Goal: Complete application form

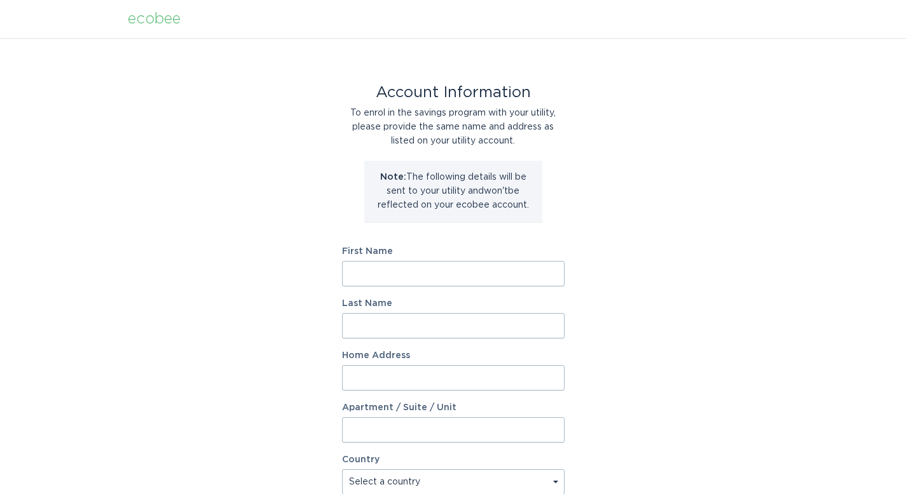
click at [428, 270] on input "First Name" at bounding box center [453, 273] width 222 height 25
type input "Tawander"
click at [423, 320] on input "Last Name" at bounding box center [453, 325] width 222 height 25
type input "Barr"
click at [637, 290] on div "Account Information To enrol in the savings program with your utility, please p…" at bounding box center [453, 389] width 906 height 702
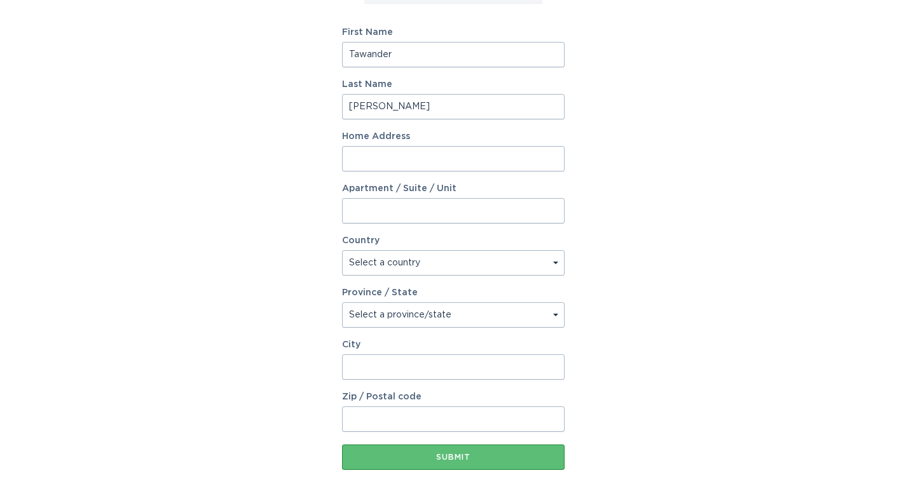
scroll to position [279, 0]
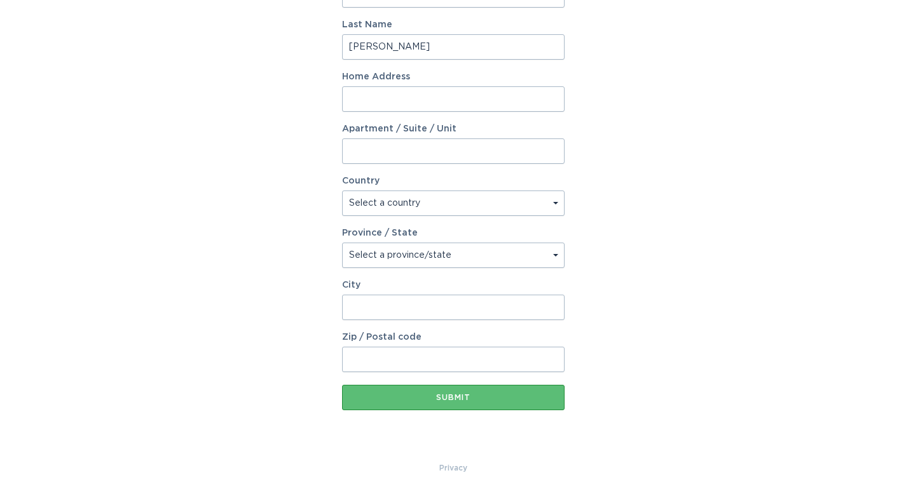
click at [359, 103] on input "Home Address" at bounding box center [453, 98] width 222 height 25
type input "2009 Vinyasa Ln"
click at [408, 203] on select "Select a country Canada USA" at bounding box center [453, 203] width 222 height 25
select select "US"
click at [342, 191] on select "Select a country Canada USA" at bounding box center [453, 203] width 222 height 25
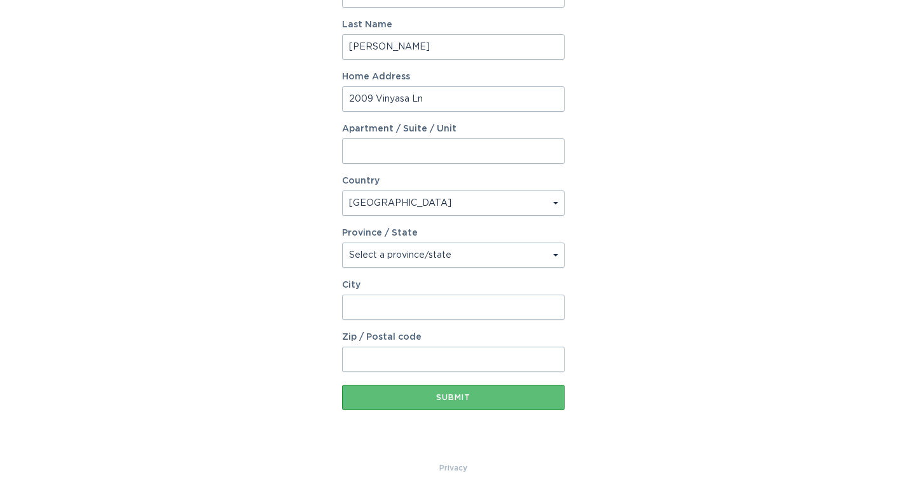
click at [394, 256] on select "Select a province/state Alabama Alaska American Samoa Arizona Arkansas Californ…" at bounding box center [453, 255] width 222 height 25
select select "NC"
click at [342, 243] on select "Select a province/state Alabama Alaska American Samoa Arizona Arkansas Californ…" at bounding box center [453, 255] width 222 height 25
click at [371, 310] on input "City" at bounding box center [453, 307] width 222 height 25
type input "Charlotte"
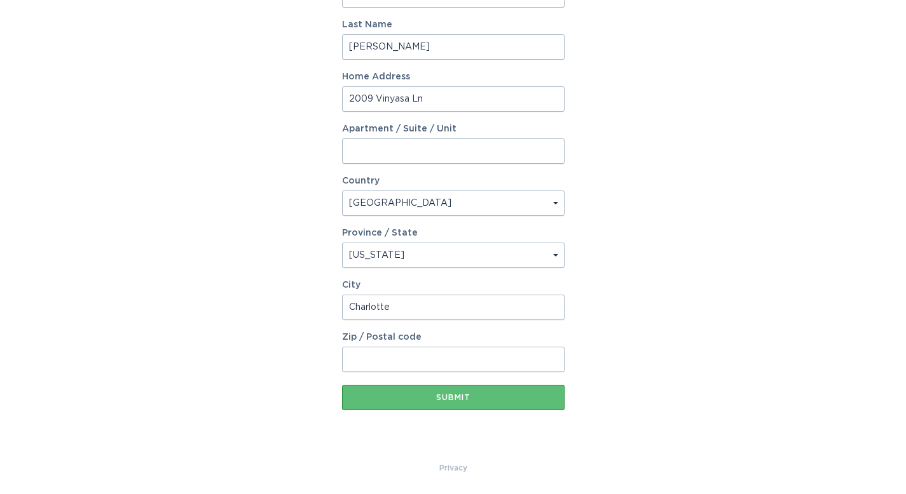
click at [386, 363] on input "Zip / Postal code" at bounding box center [453, 359] width 222 height 25
type input "28215"
click at [460, 391] on button "Submit" at bounding box center [453, 397] width 222 height 25
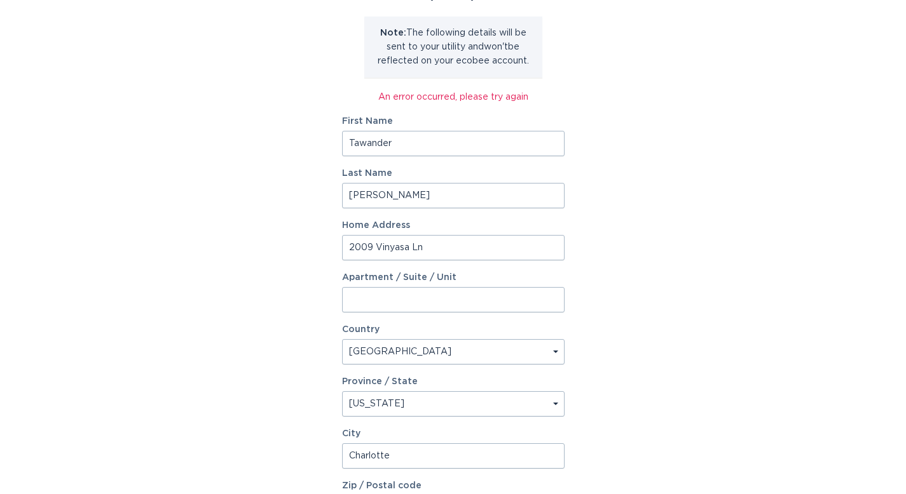
scroll to position [0, 0]
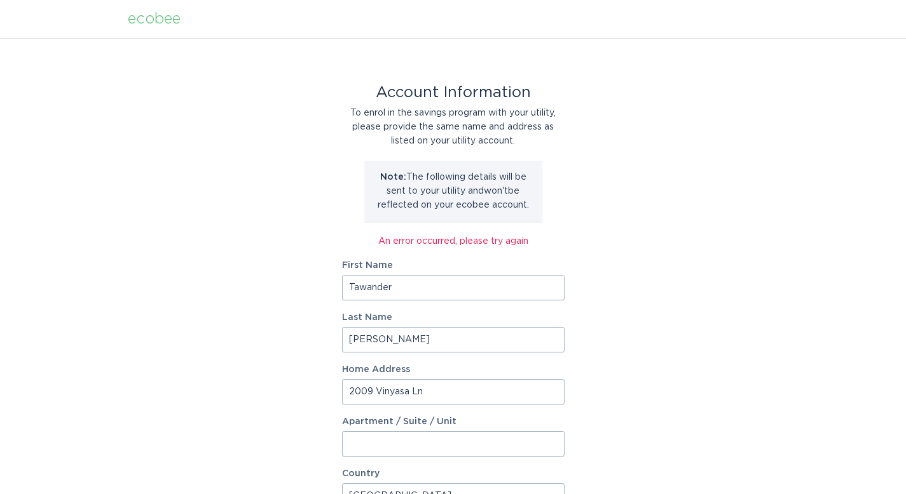
click at [435, 242] on div "An error occurred, please try again" at bounding box center [453, 242] width 222 height 14
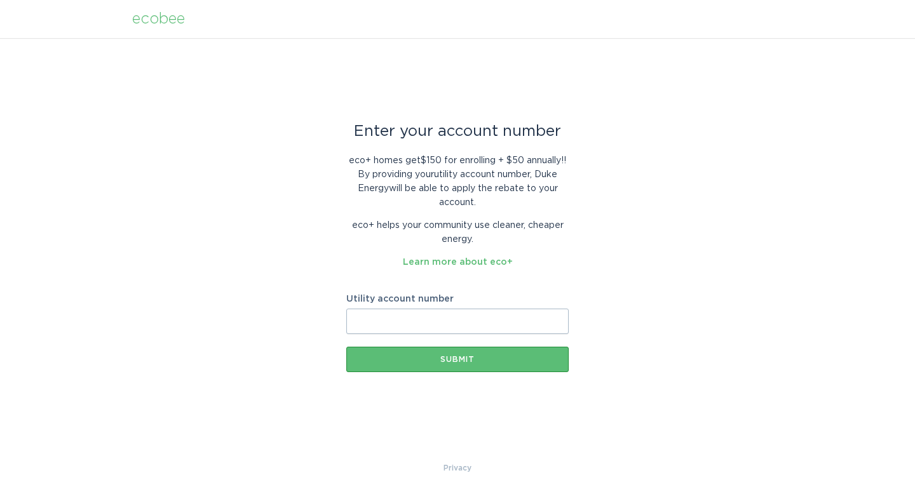
click at [418, 316] on input "Utility account number" at bounding box center [457, 321] width 222 height 25
type input "910189547746"
click at [446, 357] on div "Submit" at bounding box center [458, 360] width 210 height 8
